Goal: Task Accomplishment & Management: Use online tool/utility

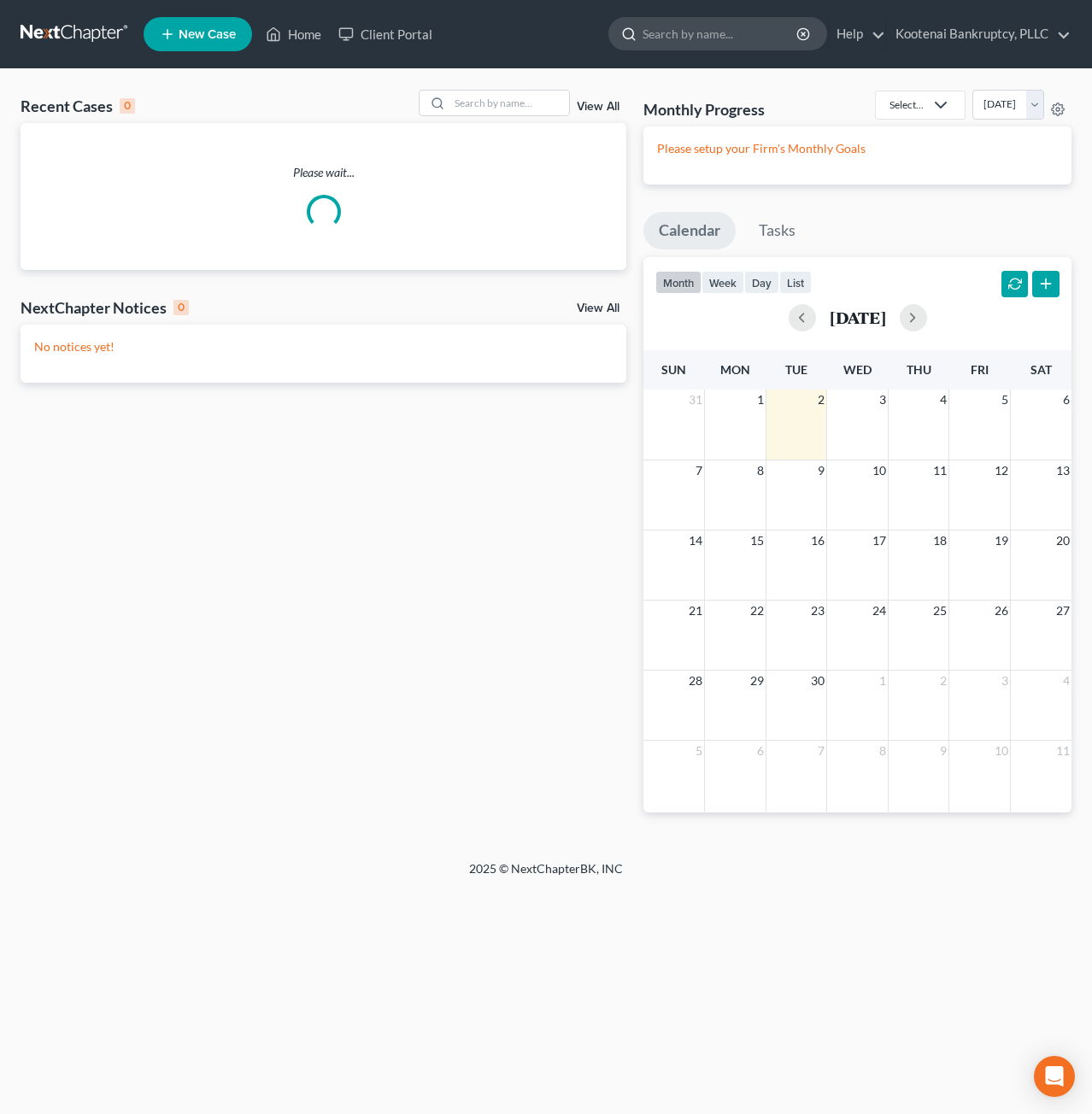
click at [711, 40] on input "search" at bounding box center [721, 34] width 156 height 32
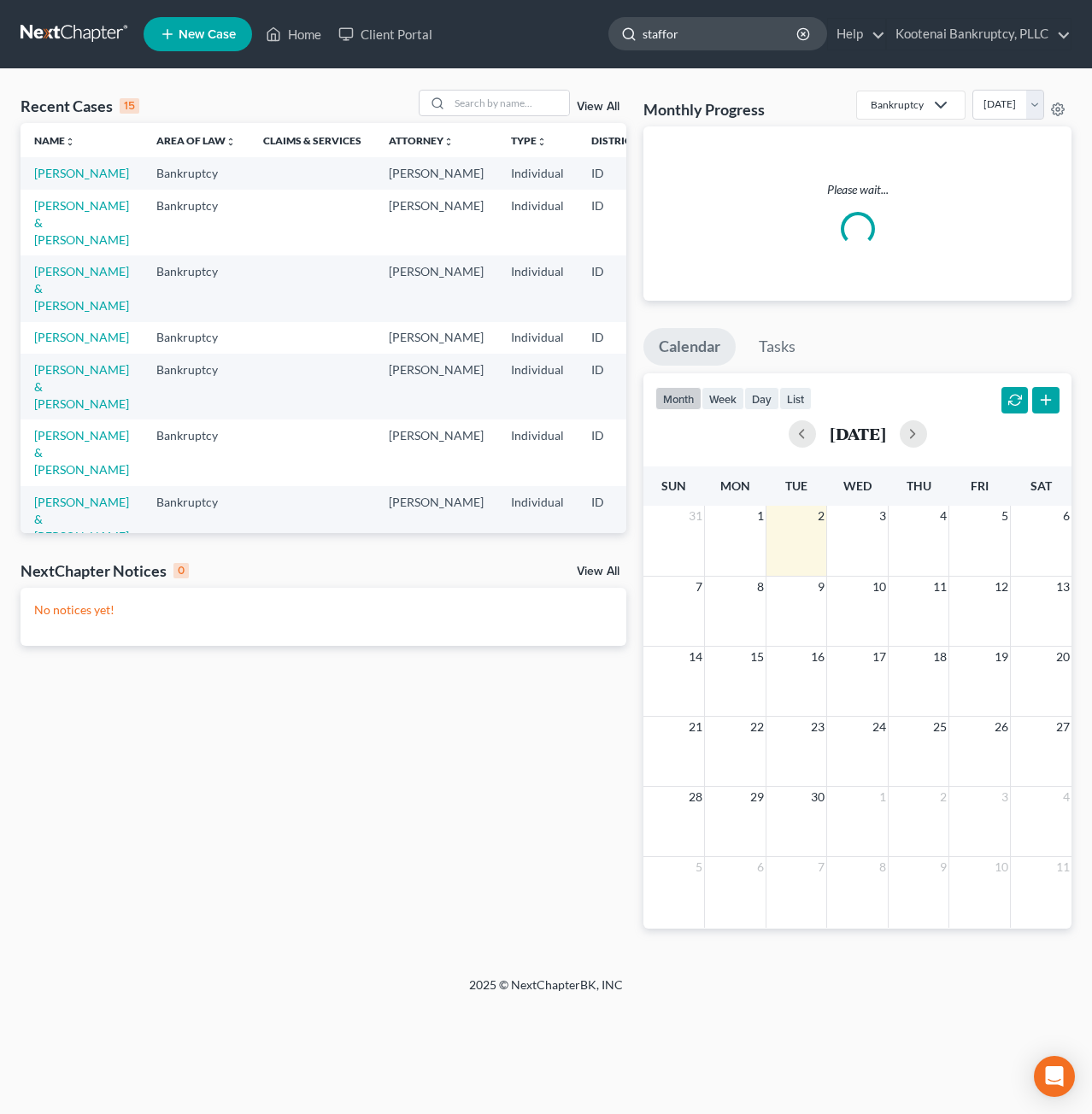
type input "[PERSON_NAME]"
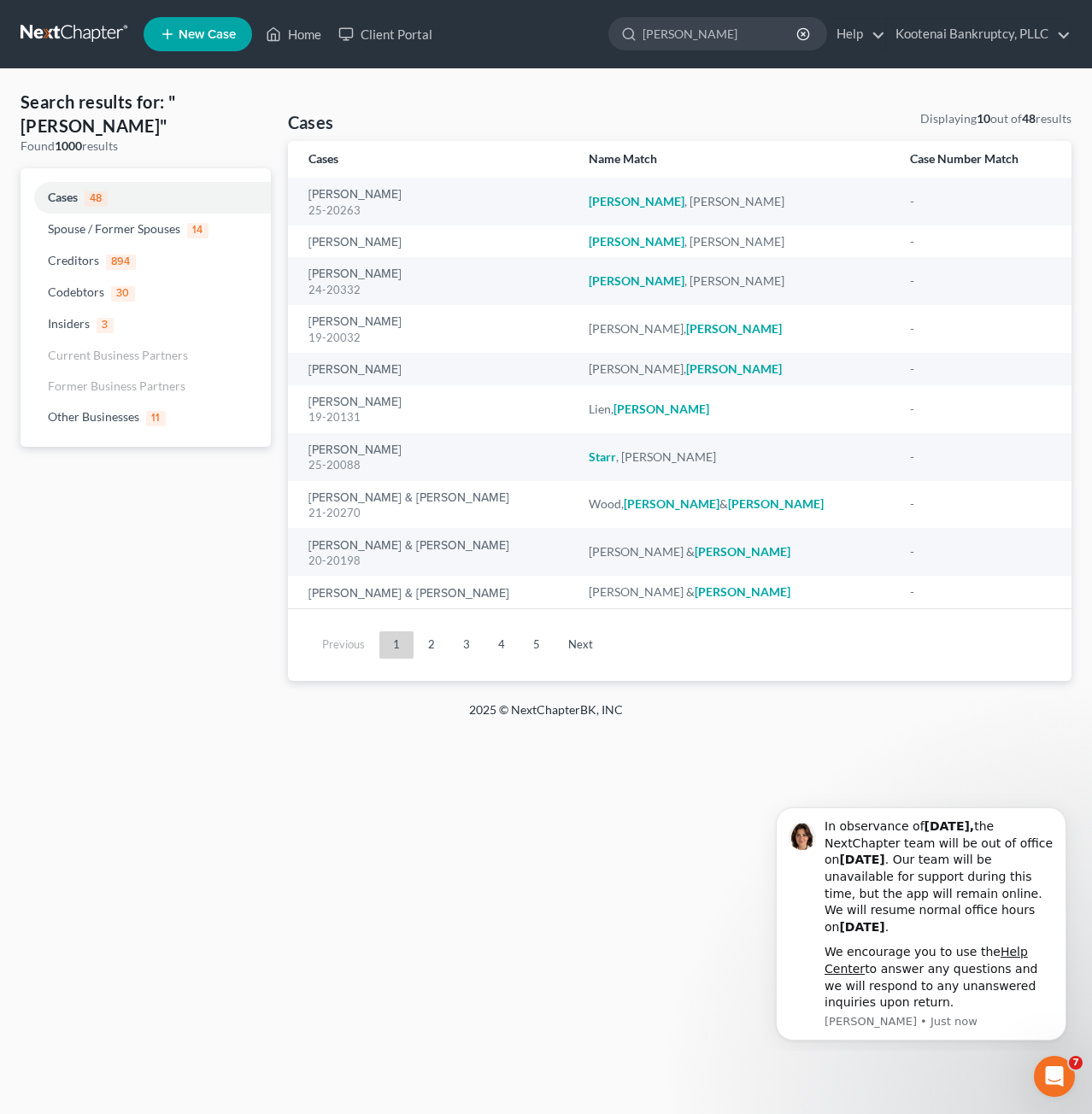
click at [83, 26] on link at bounding box center [74, 35] width 109 height 31
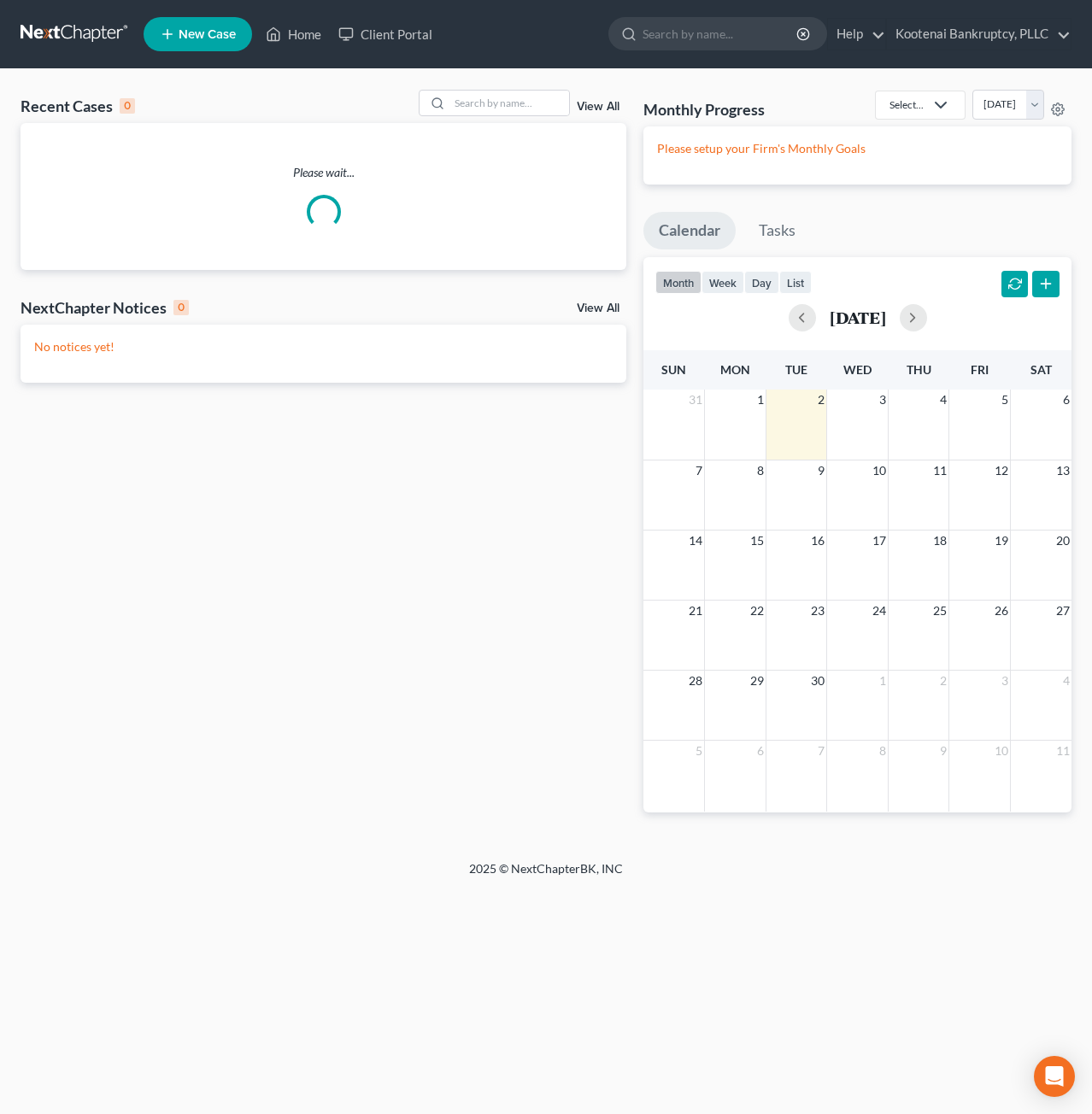
click at [506, 87] on div "Recent Cases 0 View All Please wait... NextChapter Notices 0 View All No notice…" at bounding box center [546, 464] width 1092 height 791
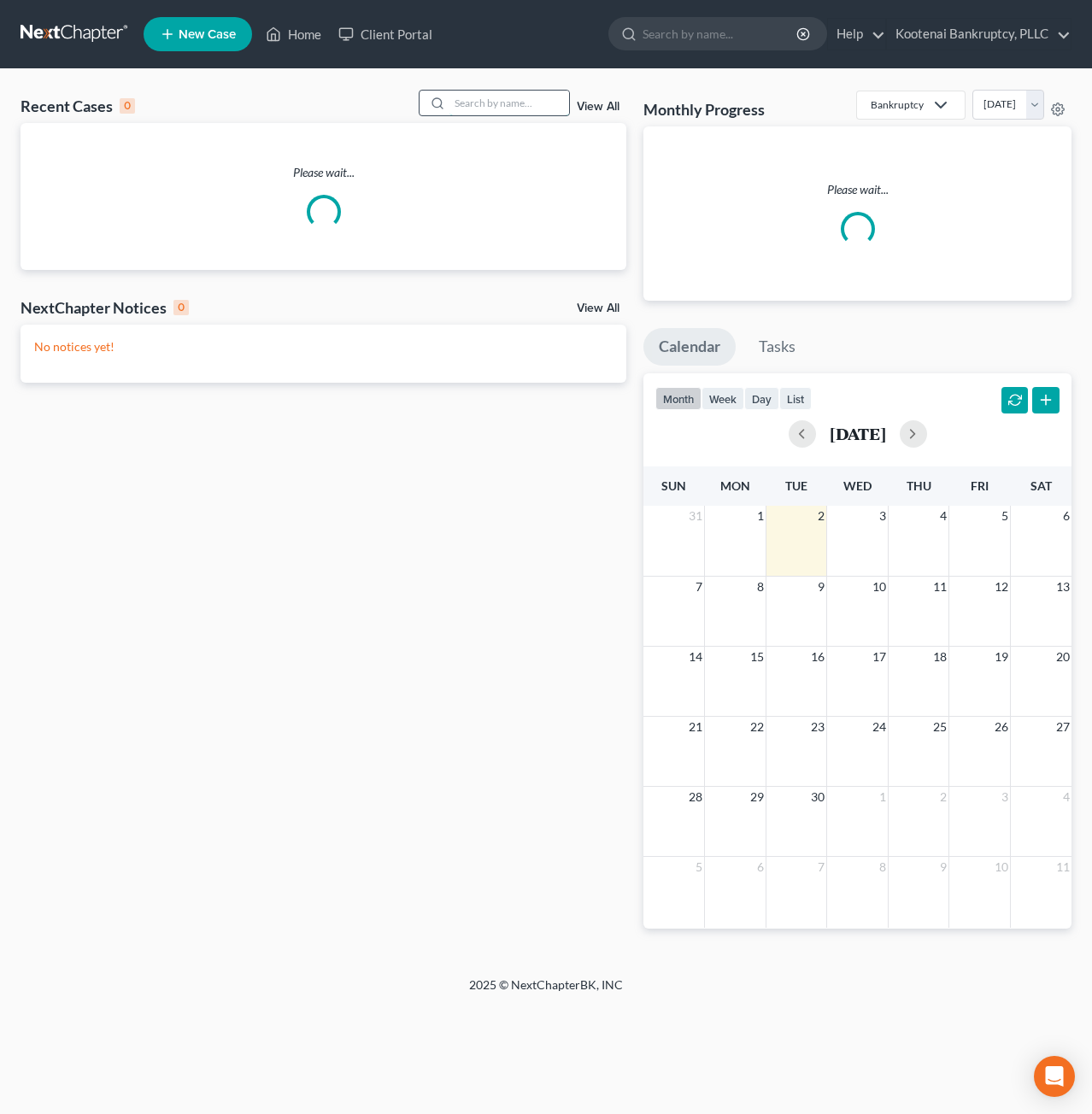
click at [499, 104] on input "search" at bounding box center [509, 103] width 120 height 25
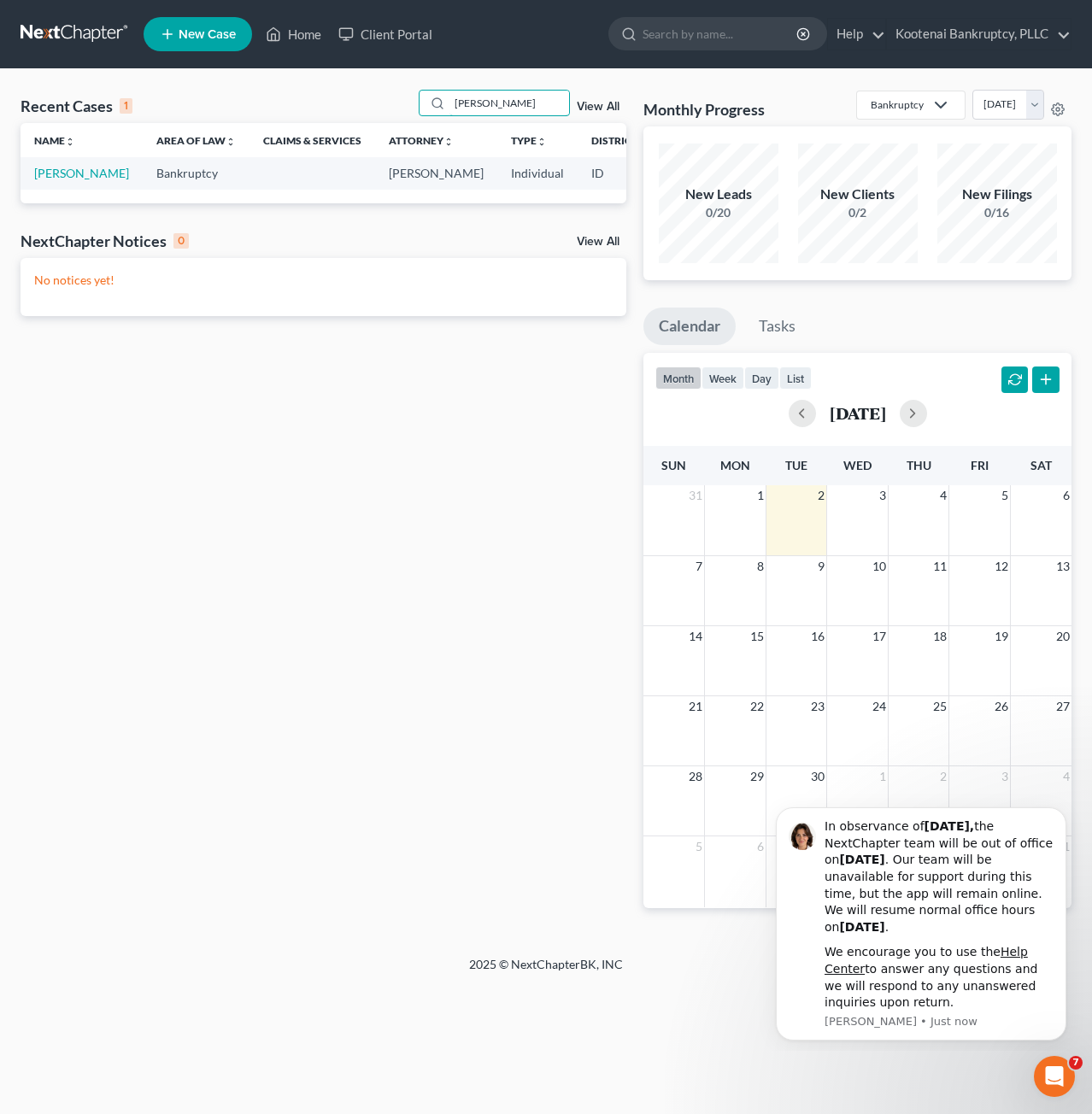
type input "[PERSON_NAME]"
click at [58, 165] on td "[PERSON_NAME]" at bounding box center [81, 172] width 122 height 32
click at [57, 177] on link "[PERSON_NAME]" at bounding box center [81, 172] width 94 height 14
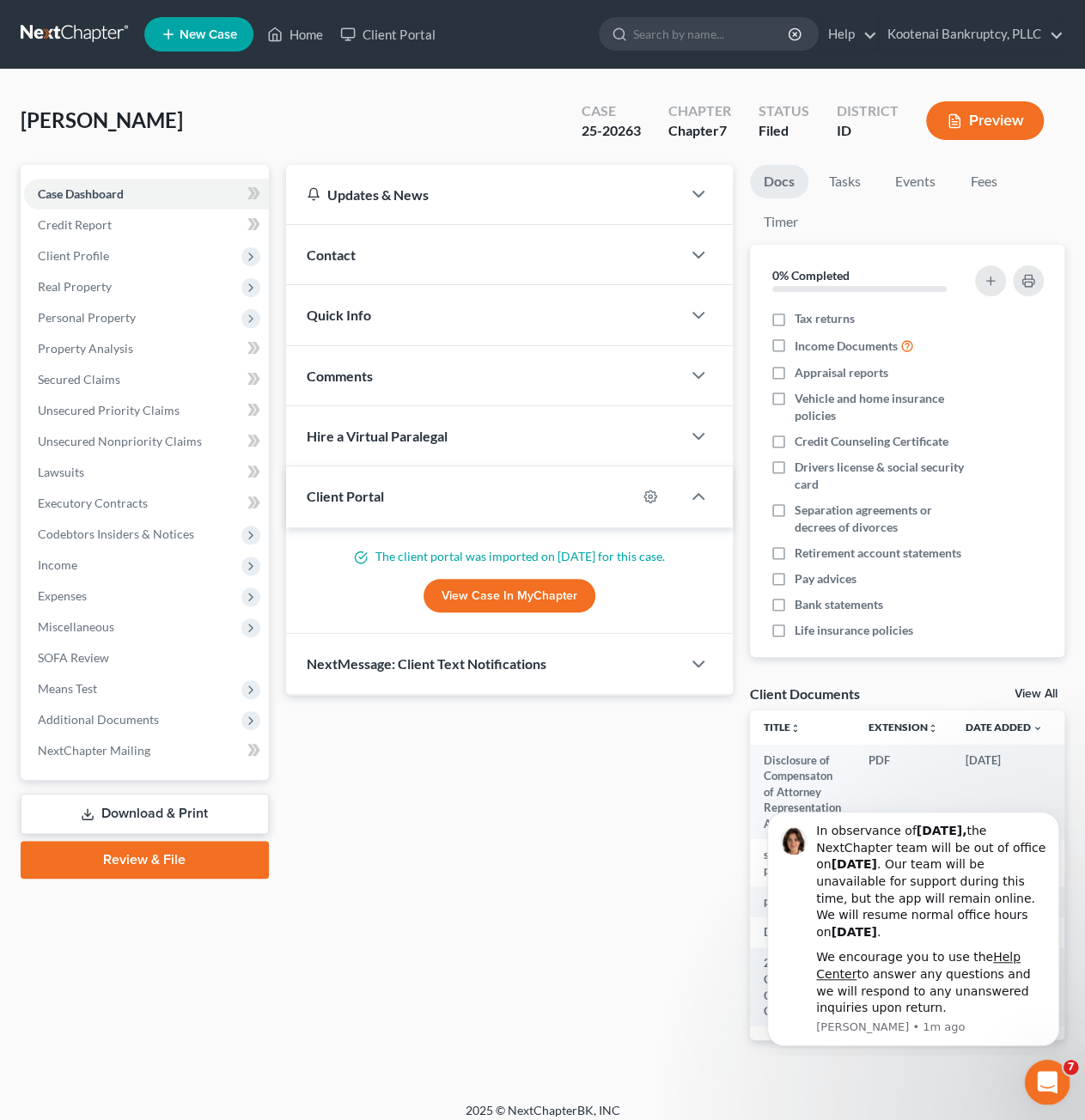
click at [1041, 1073] on icon "Open Intercom Messenger" at bounding box center [1044, 1079] width 28 height 28
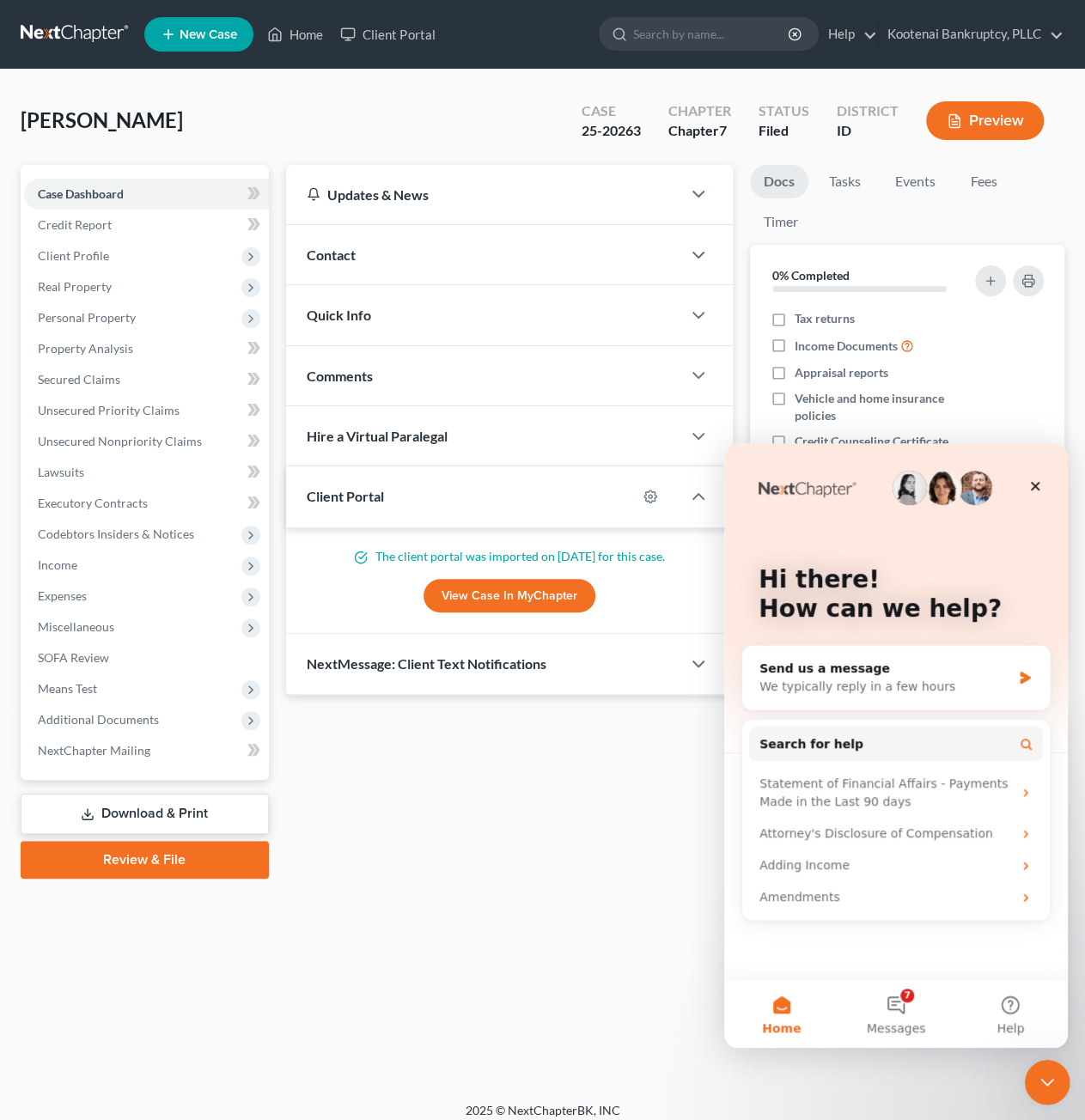
click at [1040, 1078] on icon "Close Intercom Messenger" at bounding box center [1044, 1079] width 12 height 7
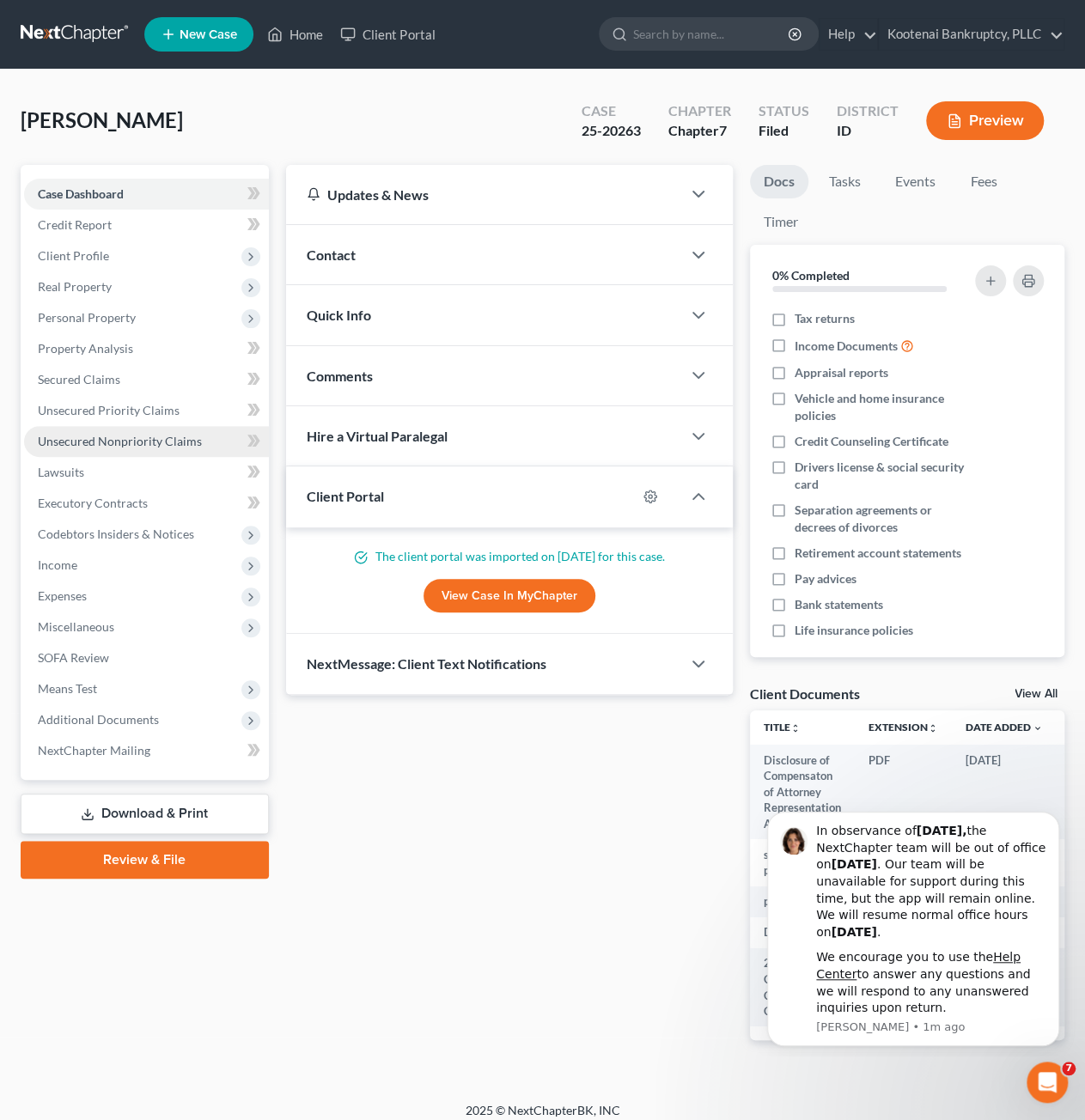
click at [109, 447] on span "Unsecured Nonpriority Claims" at bounding box center [119, 441] width 164 height 15
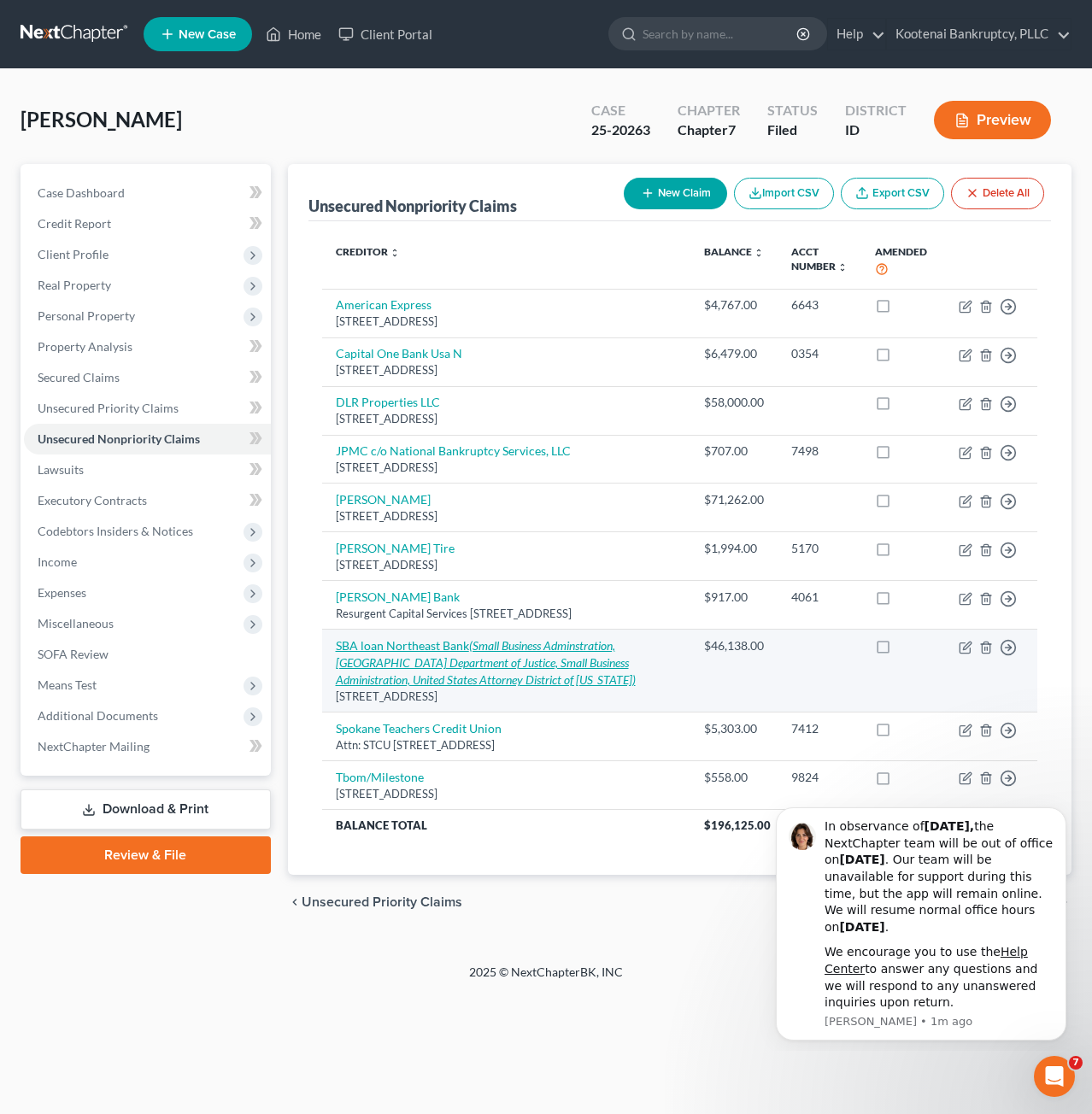
click at [404, 673] on icon "(Small Business Adminstration, [GEOGRAPHIC_DATA] Department of Justice, Small B…" at bounding box center [485, 662] width 300 height 49
select select "20"
select select "14"
select select "0"
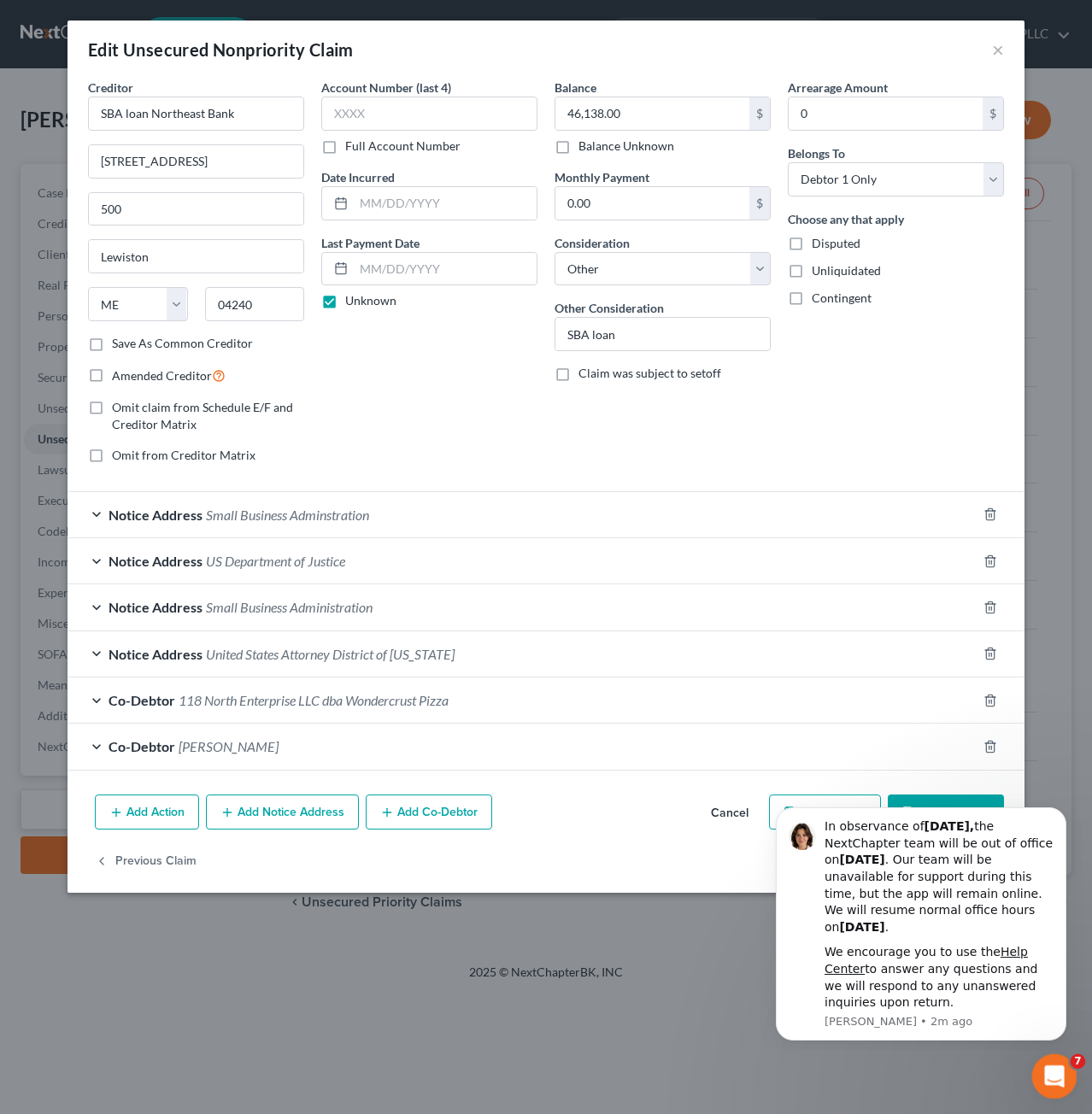
click at [1055, 1068] on icon "Open Intercom Messenger" at bounding box center [1052, 1074] width 28 height 28
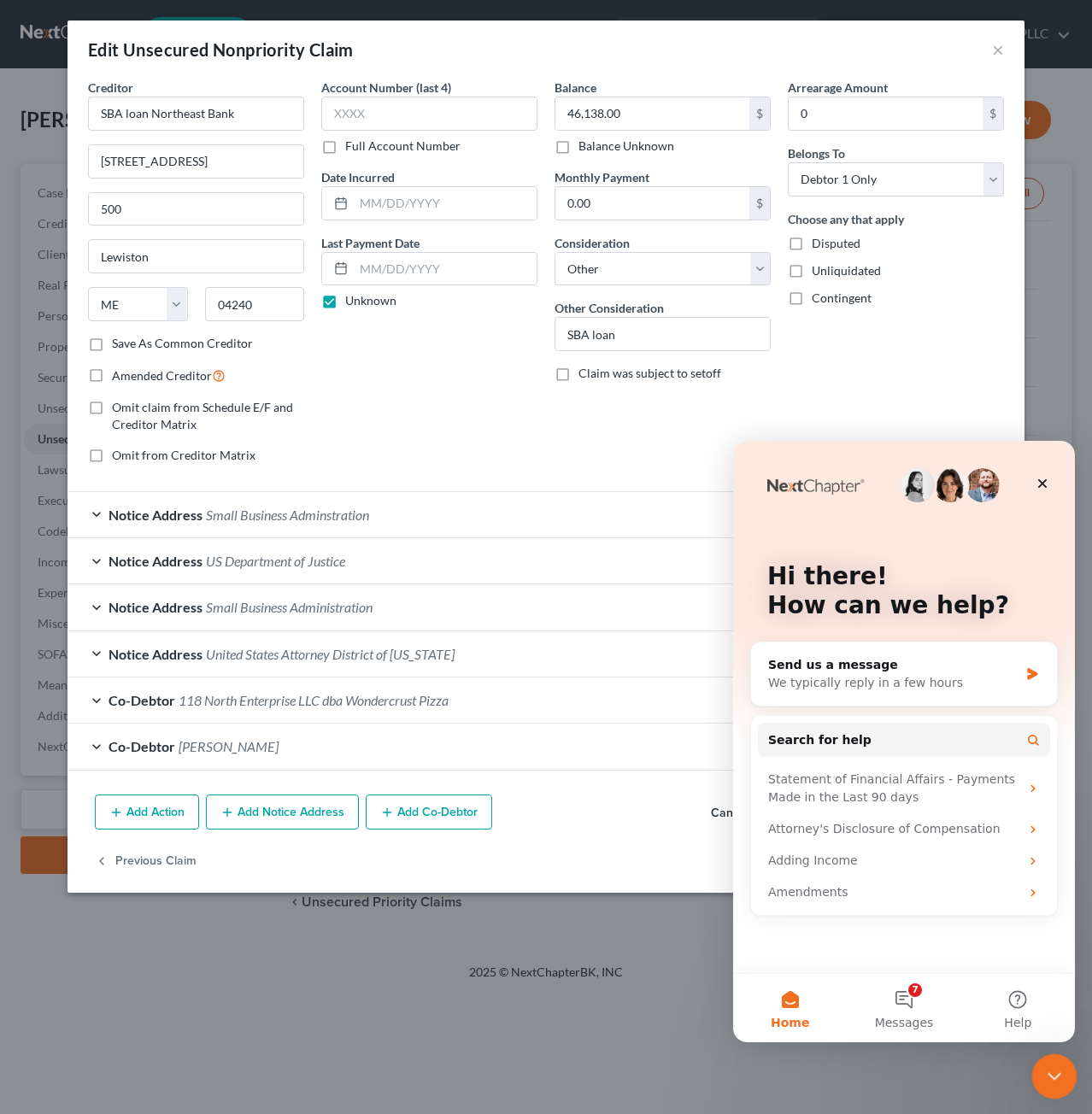
drag, startPoint x: 1055, startPoint y: 1070, endPoint x: 2068, endPoint y: 1985, distance: 1365.1
click at [1055, 1069] on icon "Close Intercom Messenger" at bounding box center [1052, 1074] width 20 height 20
